Goal: Browse casually: Explore the website without a specific task or goal

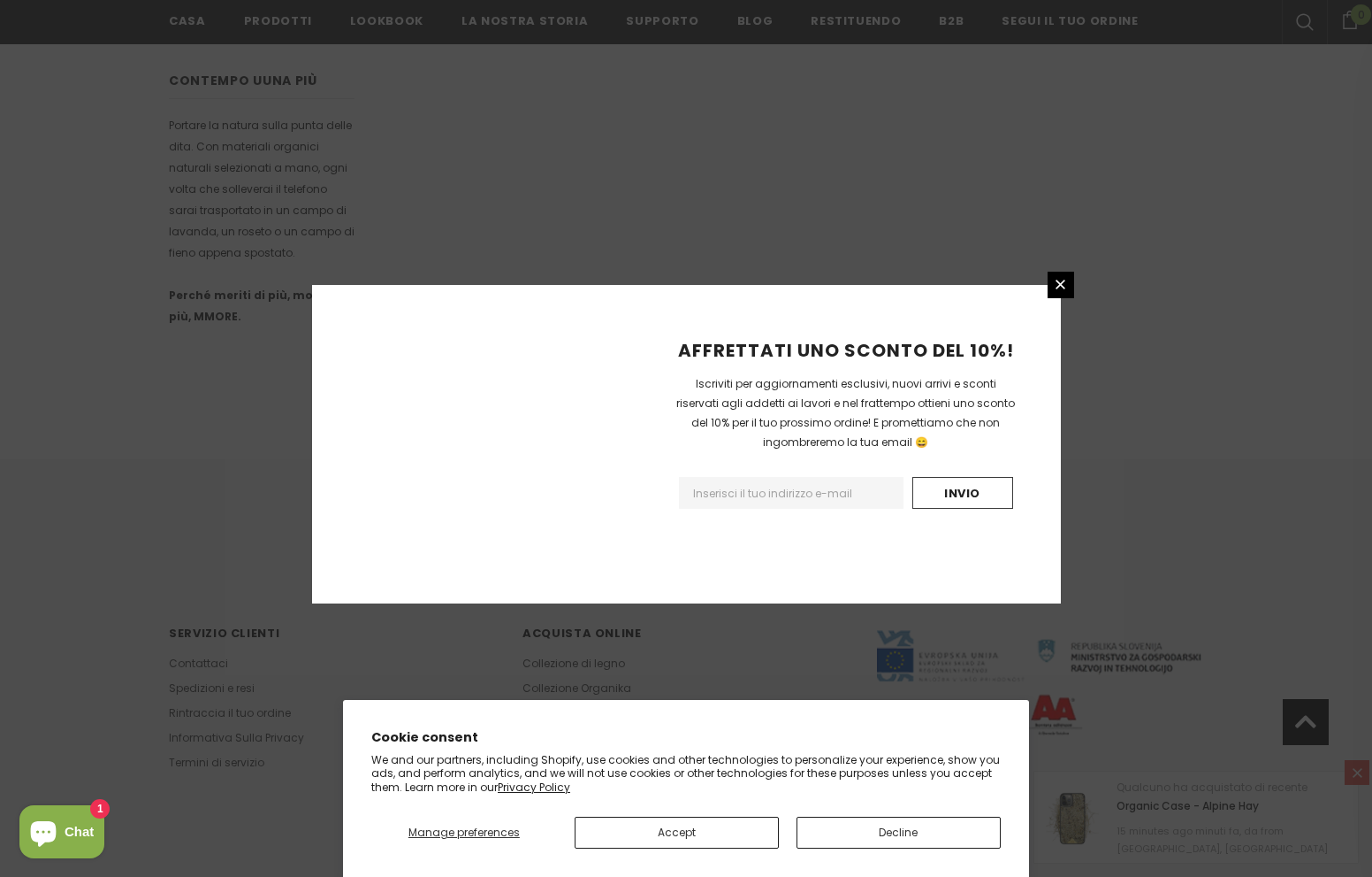
scroll to position [937, 0]
